Goal: Task Accomplishment & Management: Manage account settings

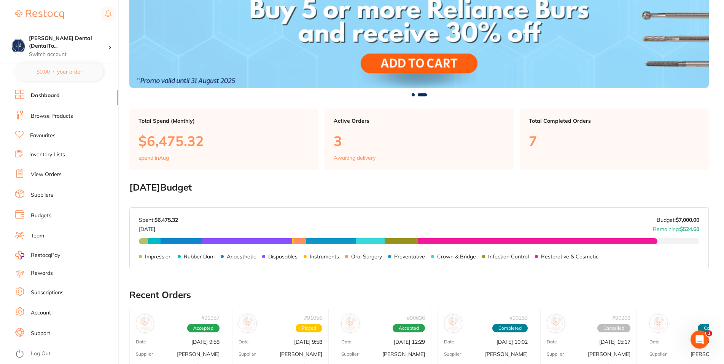
scroll to position [116, 0]
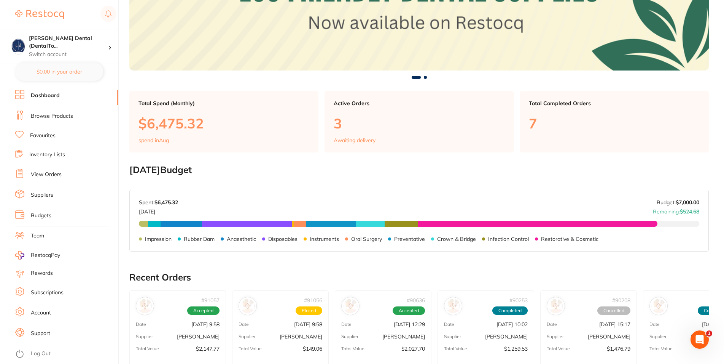
click at [54, 115] on link "Browse Products" at bounding box center [52, 116] width 42 height 8
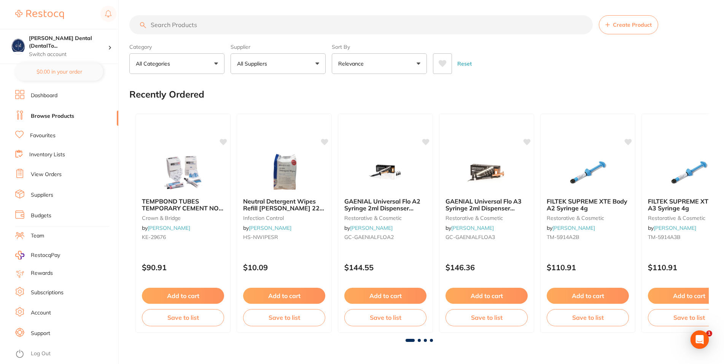
click at [257, 70] on button "All Suppliers" at bounding box center [278, 63] width 95 height 21
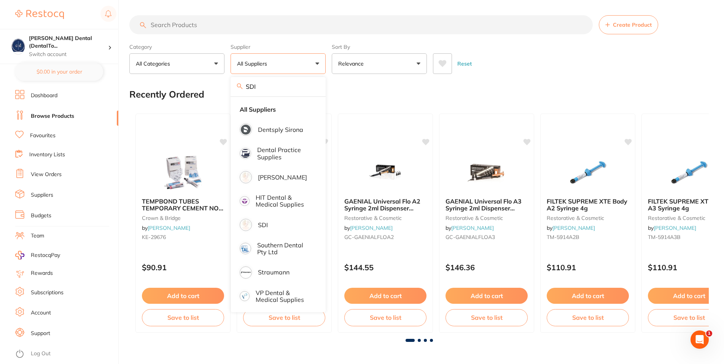
type input "SDI"
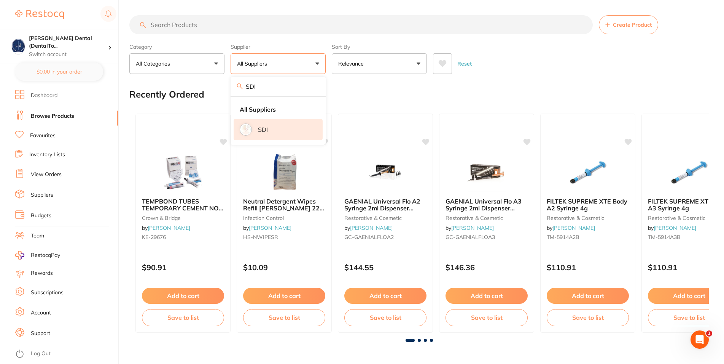
click at [266, 136] on li "SDI" at bounding box center [278, 129] width 89 height 21
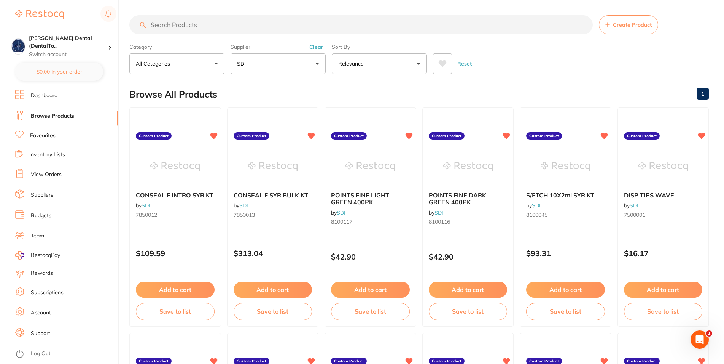
click at [56, 94] on link "Dashboard" at bounding box center [44, 96] width 27 height 8
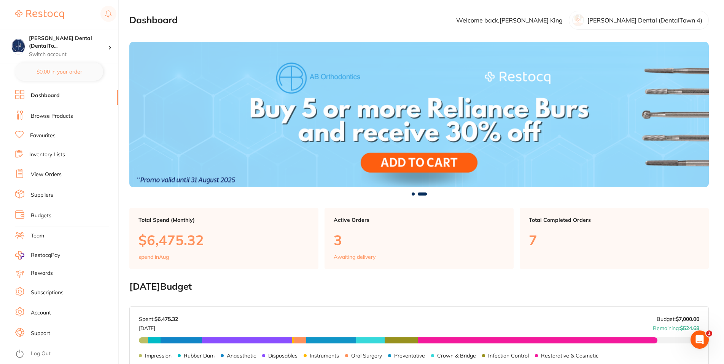
click at [55, 115] on link "Browse Products" at bounding box center [52, 116] width 42 height 8
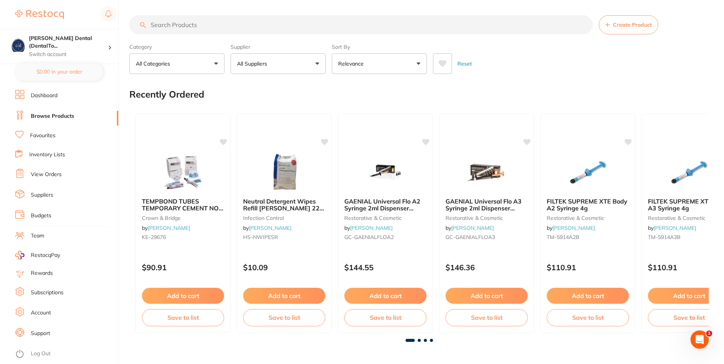
click at [320, 60] on button "All Suppliers" at bounding box center [278, 63] width 95 height 21
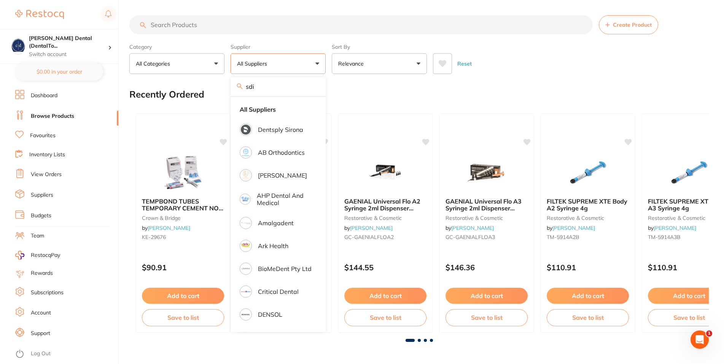
type input "sdi"
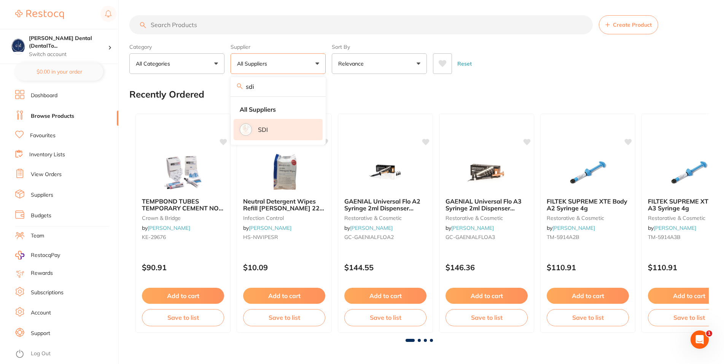
click at [261, 132] on p "SDI" at bounding box center [263, 129] width 10 height 7
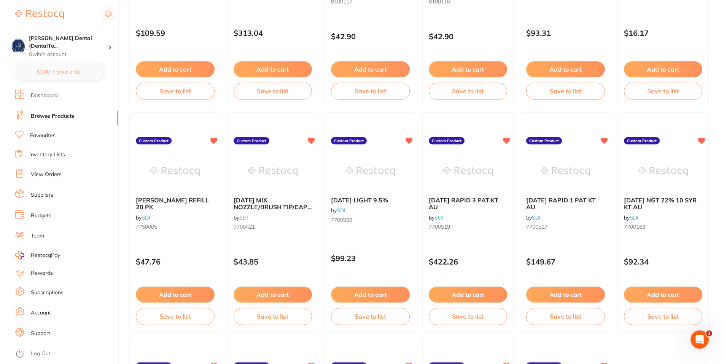
scroll to position [233, 0]
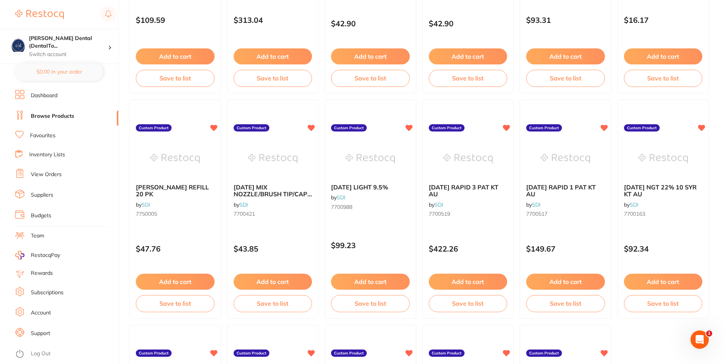
click at [48, 94] on link "Dashboard" at bounding box center [44, 96] width 27 height 8
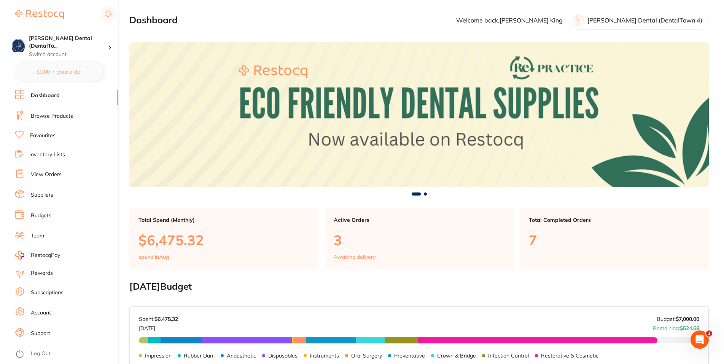
click at [47, 213] on link "Budgets" at bounding box center [41, 216] width 21 height 8
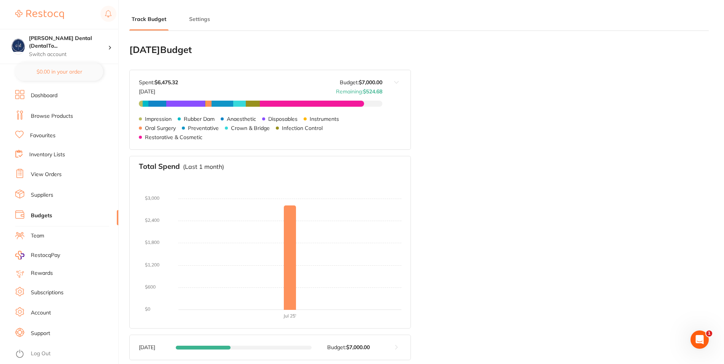
click at [395, 81] on button at bounding box center [397, 109] width 28 height 79
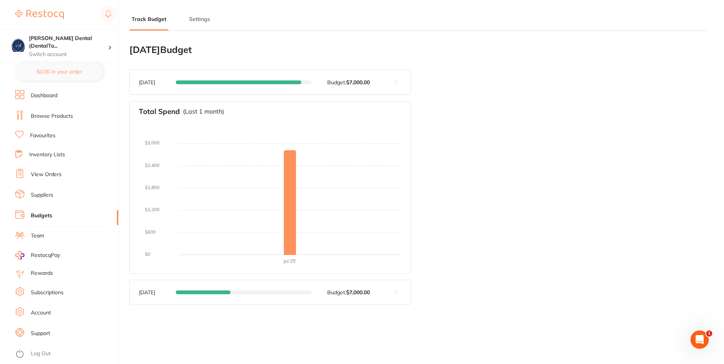
click at [395, 81] on button at bounding box center [397, 82] width 28 height 24
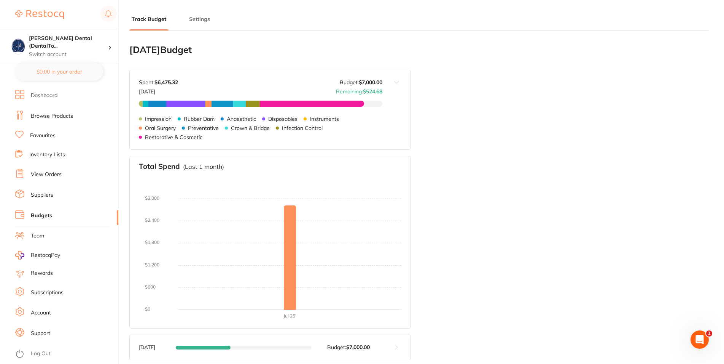
scroll to position [102, 0]
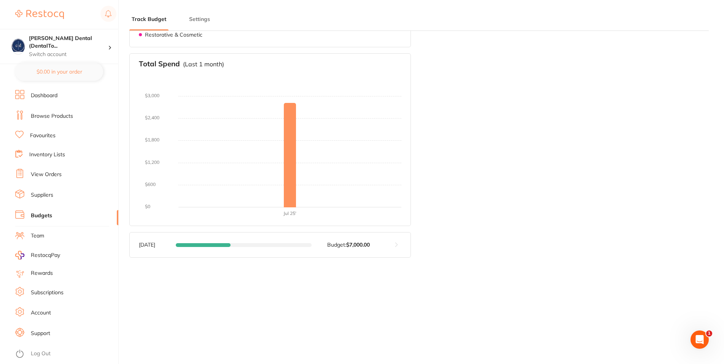
click at [395, 242] on button at bounding box center [397, 244] width 28 height 24
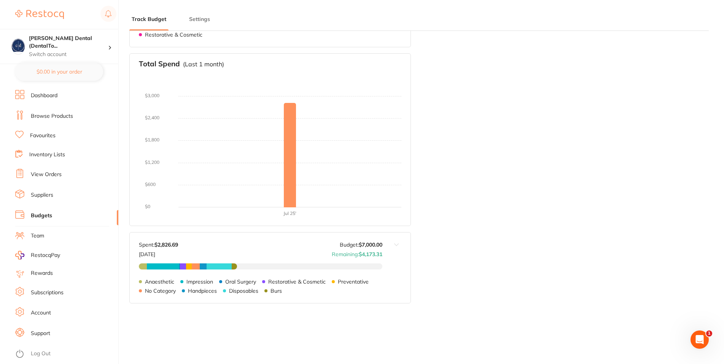
click at [463, 194] on div "[DATE] Budget Budget value not set for [DATE] . Please set a budget value for […" at bounding box center [419, 122] width 580 height 375
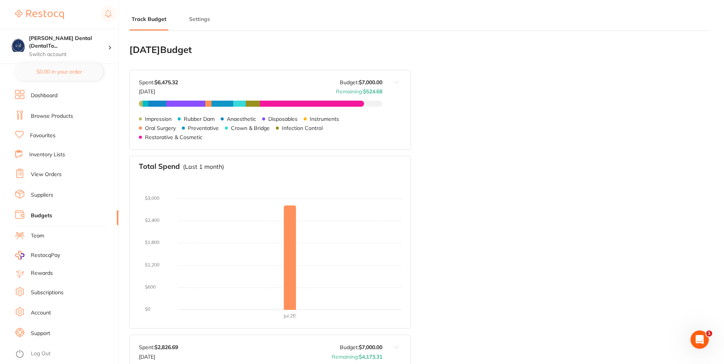
click at [194, 19] on button "Settings" at bounding box center [200, 19] width 26 height 7
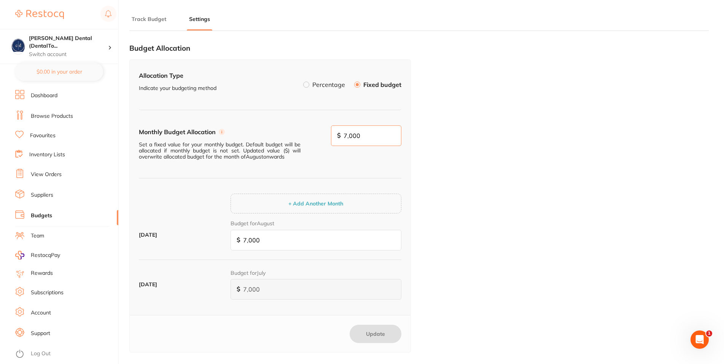
click at [352, 134] on input "7,000" at bounding box center [366, 135] width 71 height 21
type input "7,200"
click at [383, 334] on button "Update" at bounding box center [376, 333] width 52 height 18
click at [50, 94] on link "Dashboard" at bounding box center [44, 96] width 27 height 8
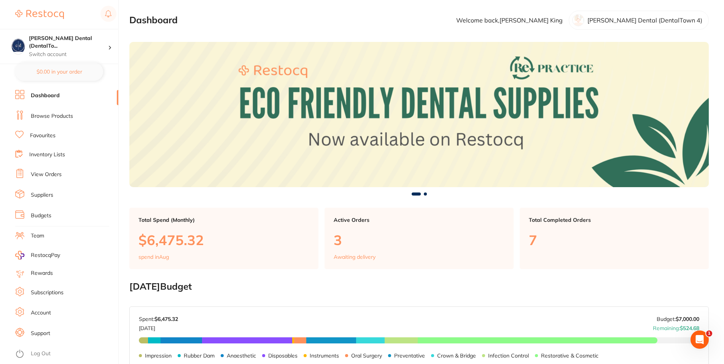
click at [46, 212] on link "Budgets" at bounding box center [41, 216] width 21 height 8
